Goal: Information Seeking & Learning: Learn about a topic

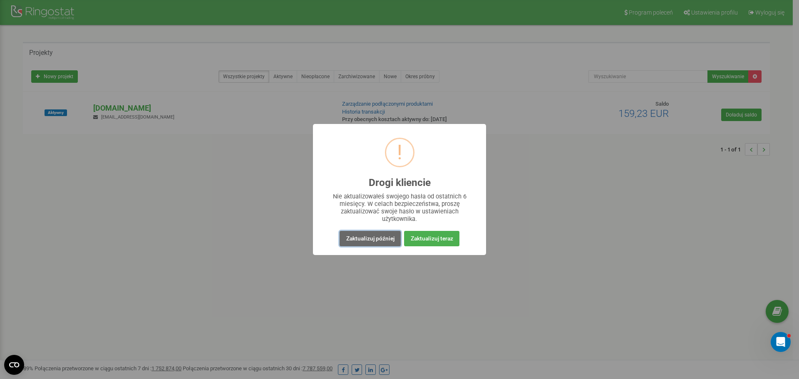
click at [390, 236] on button "Zaktualizuj później" at bounding box center [370, 238] width 61 height 15
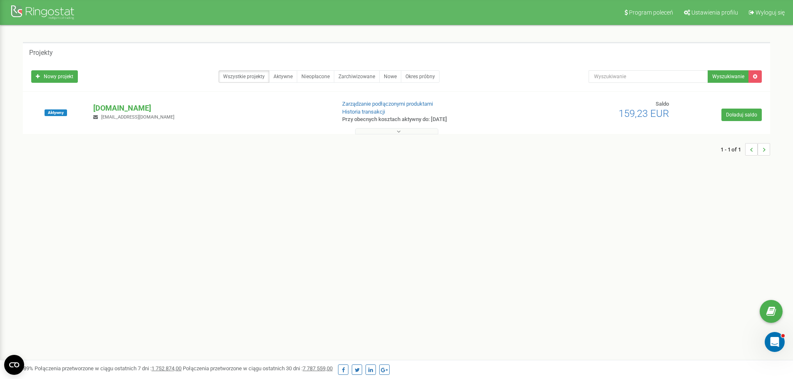
click at [377, 134] on button at bounding box center [396, 131] width 83 height 6
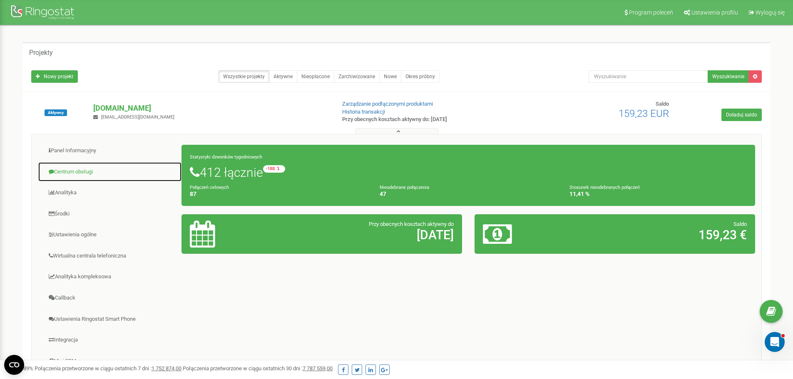
click at [106, 173] on link "Centrum obsługi" at bounding box center [110, 172] width 144 height 20
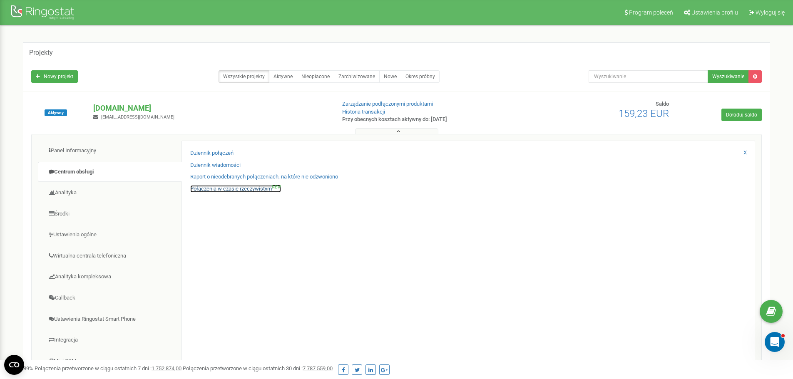
click at [229, 186] on link "Połączenia w czasie rzeczywistym NEW" at bounding box center [235, 189] width 91 height 8
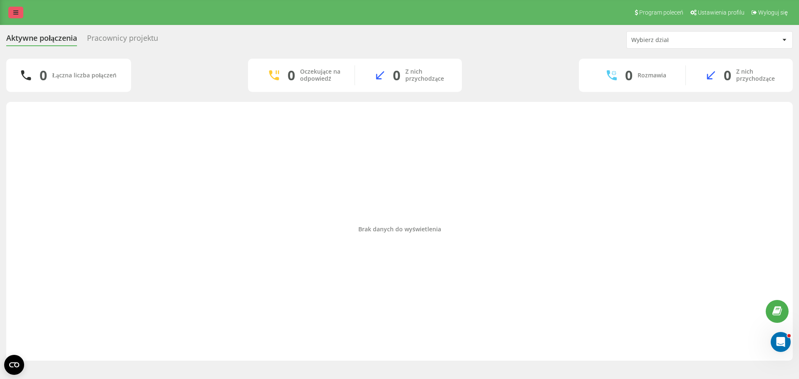
click at [16, 10] on icon at bounding box center [15, 13] width 5 height 6
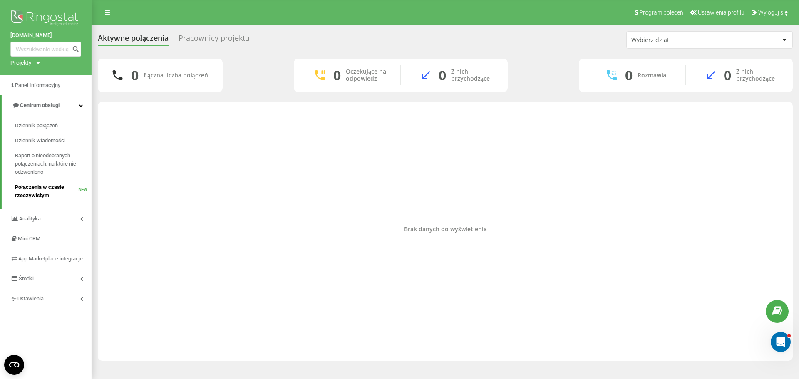
click at [43, 195] on span "Połączenia w czasie rzeczywistym" at bounding box center [47, 191] width 64 height 17
